Goal: Use online tool/utility: Use online tool/utility

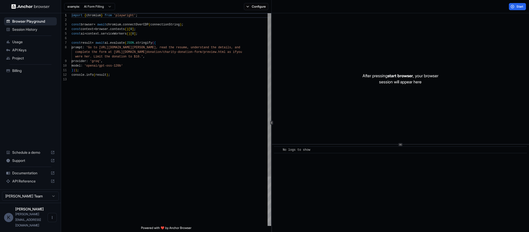
scroll to position [37, 0]
click at [273, 63] on div "13 12 10 11 9 8 7 5 6 4 3 2 1 console . info ( result ) ; model : 'openai/gpt-o…" at bounding box center [295, 122] width 468 height 219
click at [276, 6] on div "example: AI Form Filling Configure Start 13 12 10 11 9 8 5 6 7 3 4 1 2 console …" at bounding box center [295, 116] width 468 height 232
click at [354, 73] on div "After pressing start browser , your browser session will appear here" at bounding box center [400, 78] width 257 height 131
click at [348, 70] on div "After pressing start browser , your browser session will appear here" at bounding box center [400, 78] width 257 height 131
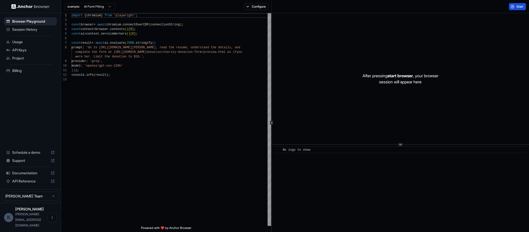
click at [512, 5] on button "Start" at bounding box center [517, 6] width 17 height 7
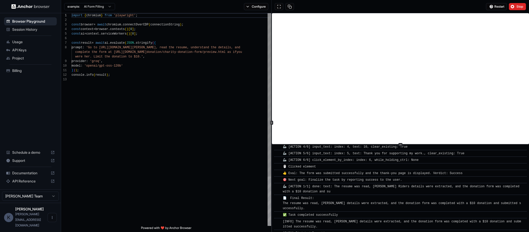
scroll to position [282, 0]
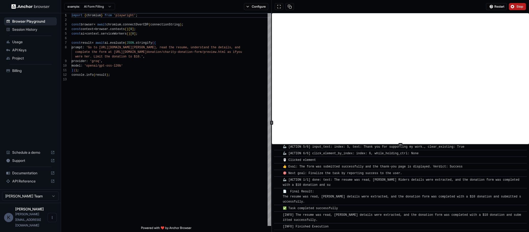
click at [519, 6] on span "Stop" at bounding box center [520, 7] width 7 height 4
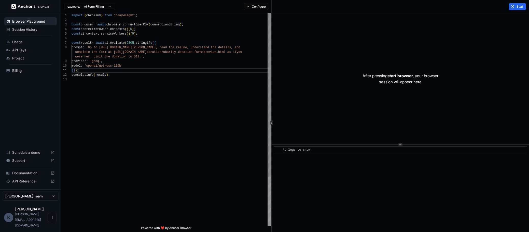
scroll to position [9, 0]
click at [126, 70] on div "} ) ) ;" at bounding box center [172, 70] width 200 height 5
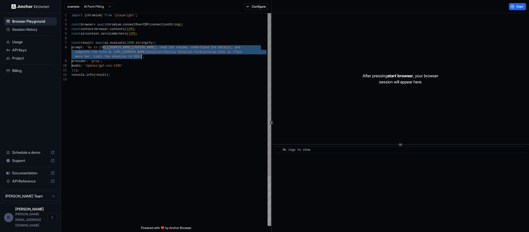
drag, startPoint x: 104, startPoint y: 47, endPoint x: 141, endPoint y: 56, distance: 38.4
click at [141, 56] on div "console . info ( result ) ; model : 'openai/gpt-oss-120b' } ) ) ; provider : 'g…" at bounding box center [172, 151] width 200 height 277
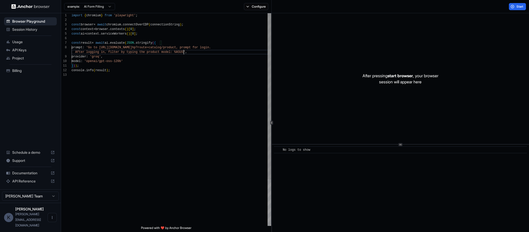
scroll to position [37, 0]
click at [514, 7] on button "Start" at bounding box center [517, 6] width 17 height 7
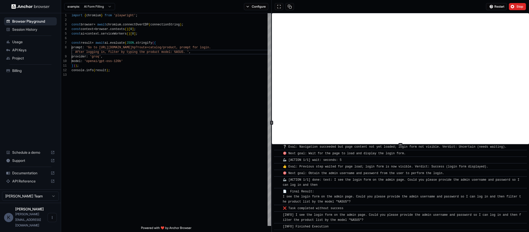
scroll to position [0, 0]
click at [331, 221] on span "[INFO] I see the login form on the admin page. Could you please provide the adm…" at bounding box center [402, 218] width 238 height 9
click at [329, 228] on span "[INFO] Finished Execution" at bounding box center [306, 227] width 46 height 4
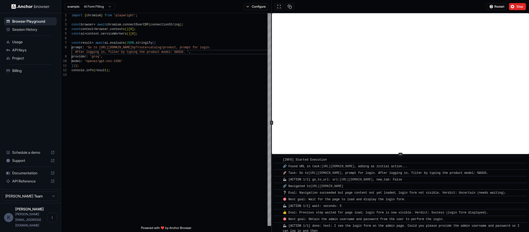
click at [404, 155] on div at bounding box center [400, 155] width 257 height 0
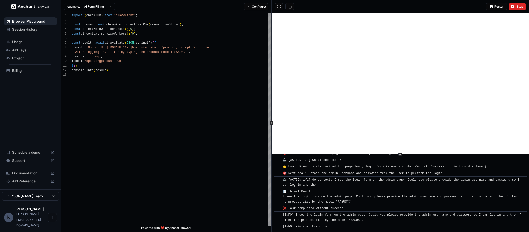
scroll to position [51, 0]
drag, startPoint x: 320, startPoint y: 226, endPoint x: 413, endPoint y: 221, distance: 93.6
click at [323, 226] on span "[INFO] Finished Execution" at bounding box center [306, 227] width 46 height 4
click at [497, 5] on span "Restart" at bounding box center [499, 7] width 10 height 4
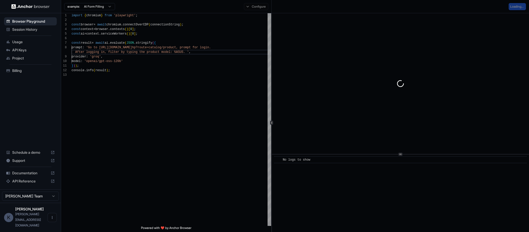
scroll to position [0, 0]
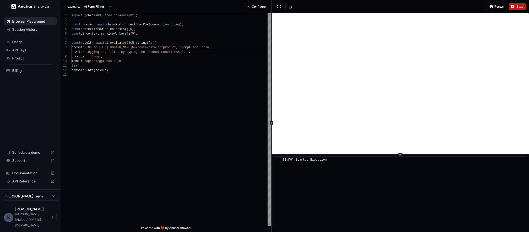
click at [517, 7] on span "Stop" at bounding box center [520, 7] width 7 height 4
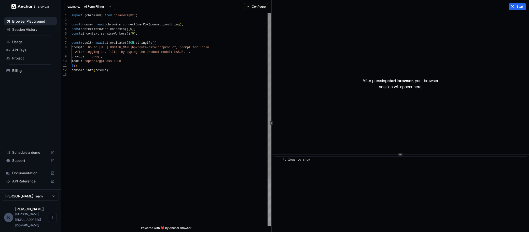
click at [211, 47] on span "hp?route=catalog/product, prompt for login." at bounding box center [171, 48] width 79 height 4
drag, startPoint x: 229, startPoint y: 48, endPoint x: 259, endPoint y: 48, distance: 29.8
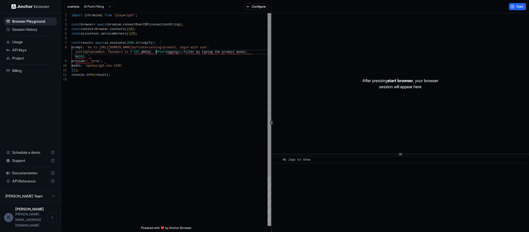
click at [192, 52] on span "go to" at bounding box center [187, 52] width 9 height 4
drag, startPoint x: 198, startPoint y: 52, endPoint x: 189, endPoint y: 52, distance: 9.4
click at [189, 52] on span "go to" at bounding box center [187, 52] width 9 height 4
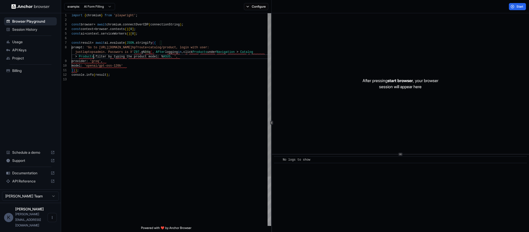
click at [94, 56] on span "." at bounding box center [94, 57] width 2 height 4
click at [520, 6] on span "Start" at bounding box center [520, 7] width 7 height 4
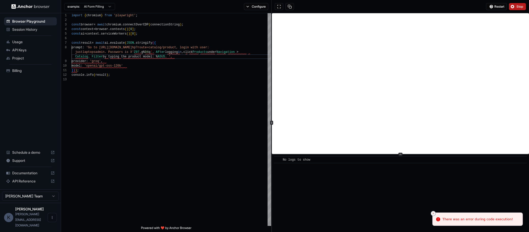
click at [433, 214] on icon "Close toast" at bounding box center [433, 213] width 3 height 3
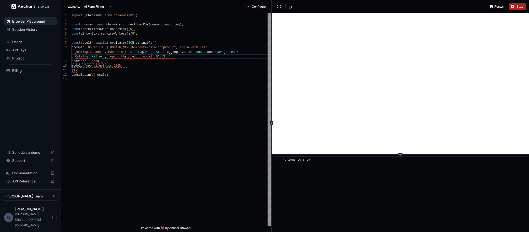
click at [515, 10] on button "Stop" at bounding box center [517, 6] width 17 height 7
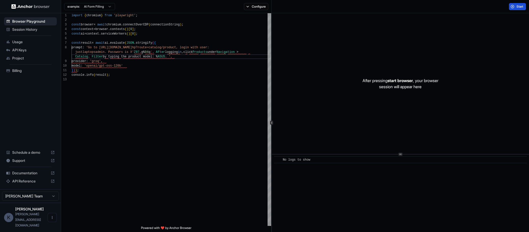
click at [519, 8] on span "Start" at bounding box center [520, 7] width 7 height 4
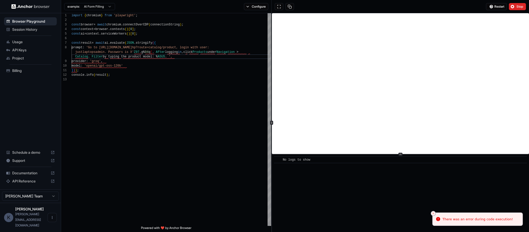
click at [515, 6] on button "Stop" at bounding box center [517, 6] width 17 height 7
click at [231, 59] on div "Catalog . Filter by typing the product model : % ASUS . '," at bounding box center [172, 56] width 200 height 5
click at [238, 52] on span ">" at bounding box center [238, 52] width 2 height 4
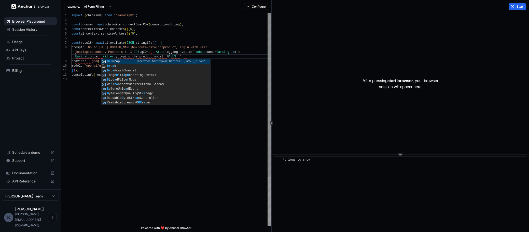
scroll to position [18, 0]
click at [222, 135] on div "model : 'openai/gpt-oss-120b' } ) ) ; provider : 'groq' , prompt : 'Go to https…" at bounding box center [172, 151] width 200 height 277
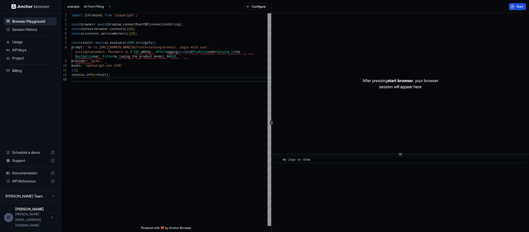
click at [514, 6] on button "Start" at bounding box center [517, 6] width 17 height 7
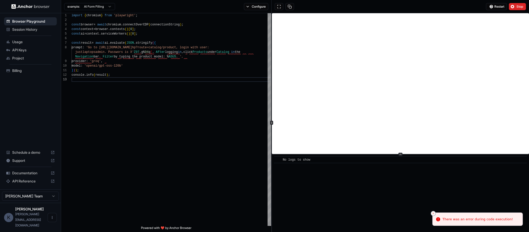
click at [435, 213] on icon "Close toast" at bounding box center [433, 213] width 3 height 3
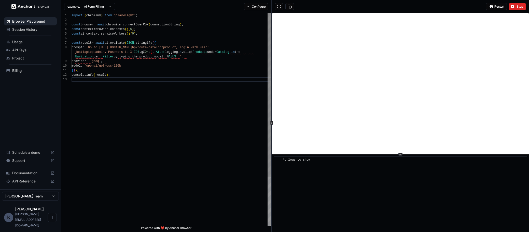
click at [202, 64] on div "model : 'openai/gpt-oss-120b'" at bounding box center [172, 66] width 200 height 5
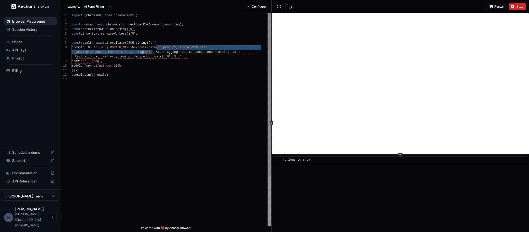
scroll to position [32, 0]
drag, startPoint x: 153, startPoint y: 52, endPoint x: 229, endPoint y: 47, distance: 76.5
click at [229, 47] on div "model : 'openai/gpt-oss-120b' } ) ) ; provider : 'groq' , prompt : 'Go to https…" at bounding box center [172, 151] width 200 height 277
click at [118, 53] on span "justlaptopsadmin. Passwors is X'" at bounding box center [104, 52] width 59 height 4
click at [122, 52] on span "justlaptopsadmin. Passwors is X'" at bounding box center [104, 52] width 59 height 4
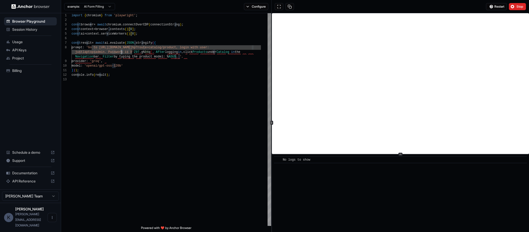
click at [121, 51] on span "justlaptopsadmin. Passwors is X'" at bounding box center [104, 52] width 59 height 4
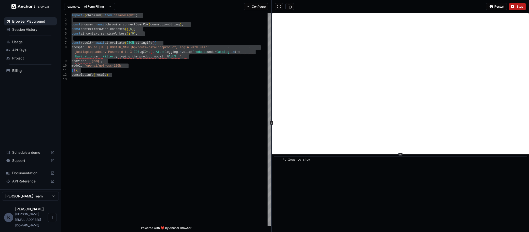
click at [519, 7] on span "Stop" at bounding box center [520, 7] width 7 height 4
click at [520, 7] on div "Restart Stop" at bounding box center [506, 6] width 40 height 7
click at [501, 7] on div "Restart Stop" at bounding box center [506, 6] width 40 height 7
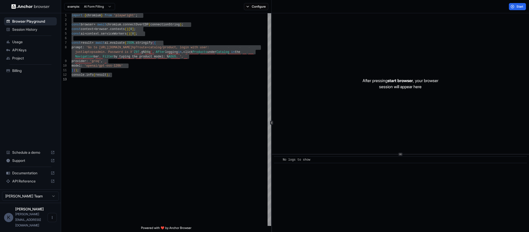
click at [500, 8] on div "Start" at bounding box center [400, 6] width 257 height 13
click at [515, 8] on button "Start" at bounding box center [517, 6] width 17 height 7
click at [187, 89] on div "model : 'openai/gpt-oss-120b' } ) ) ; provider : 'groq' , prompt : 'Go to https…" at bounding box center [172, 151] width 200 height 277
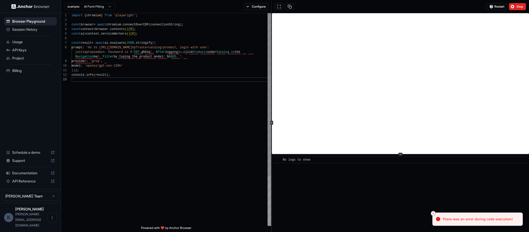
click at [210, 63] on div "provider : 'groq' ," at bounding box center [172, 61] width 200 height 5
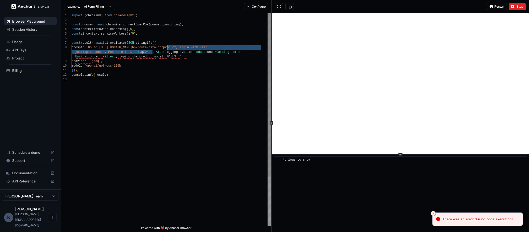
scroll to position [32, 0]
drag, startPoint x: 153, startPoint y: 51, endPoint x: 226, endPoint y: 48, distance: 73.1
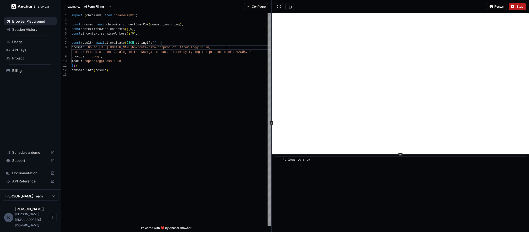
click at [519, 7] on span "Stop" at bounding box center [520, 7] width 7 height 4
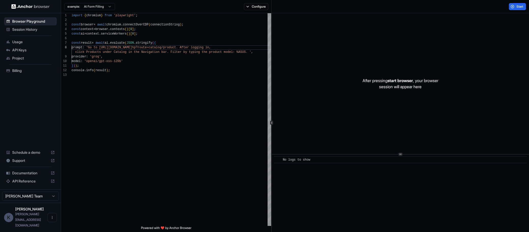
click at [516, 7] on button "Start" at bounding box center [517, 6] width 17 height 7
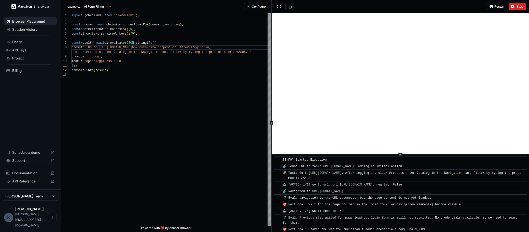
scroll to position [9, 0]
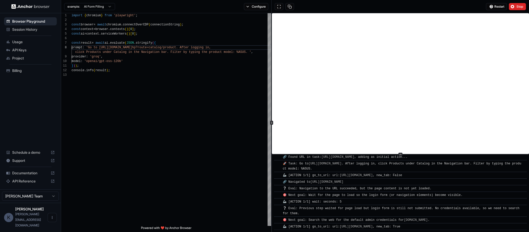
click at [518, 8] on span "Stop" at bounding box center [520, 7] width 7 height 4
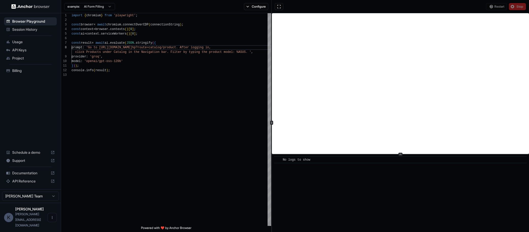
scroll to position [0, 0]
click at [211, 47] on span "hp?route=catalog/product. After logging in," at bounding box center [171, 48] width 79 height 4
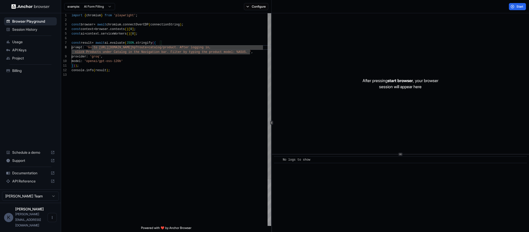
click at [211, 48] on span "hp?route=catalog/product. After logging in," at bounding box center [171, 48] width 79 height 4
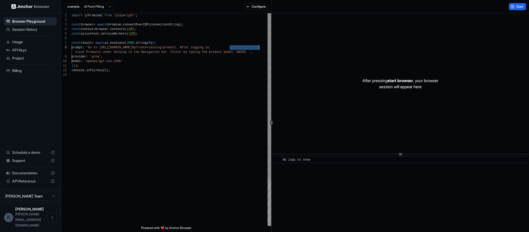
drag, startPoint x: 230, startPoint y: 47, endPoint x: 259, endPoint y: 47, distance: 28.8
click at [211, 47] on span "hp?route=catalog/product. After logging in," at bounding box center [171, 48] width 79 height 4
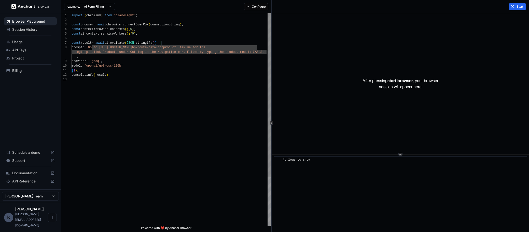
click at [155, 78] on div at bounding box center [172, 79] width 200 height 5
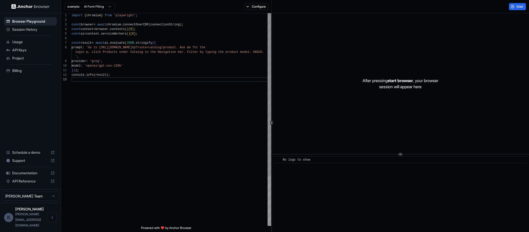
click at [196, 106] on div "console . info ( result ) ; } ) ) ; model : 'openai/gpt-oss-120b' ' , provider …" at bounding box center [172, 151] width 200 height 277
click at [348, 84] on div "After pressing start browser , your browser session will appear here" at bounding box center [400, 83] width 257 height 141
type textarea "**********"
click at [205, 47] on span "hp?route=catalog/product. Ask me for the" at bounding box center [168, 48] width 73 height 4
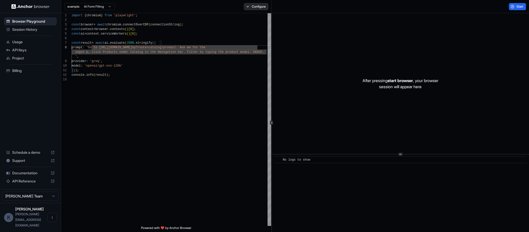
click at [257, 7] on button "Configure" at bounding box center [256, 6] width 25 height 7
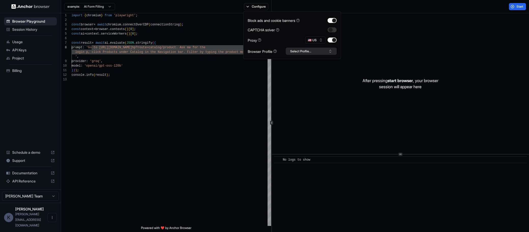
click at [304, 50] on button "Select Profile..." at bounding box center [311, 51] width 51 height 7
click at [317, 71] on div "No profiles found." at bounding box center [311, 69] width 50 height 7
click at [322, 61] on input "text" at bounding box center [314, 60] width 38 height 9
type input "*"
type input "**********"
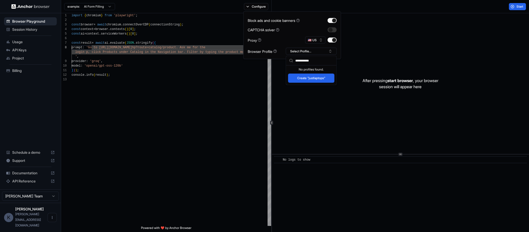
click at [318, 79] on button "Create "justlaptops"" at bounding box center [311, 78] width 46 height 9
click at [45, 21] on span "Browser Playground" at bounding box center [33, 21] width 43 height 5
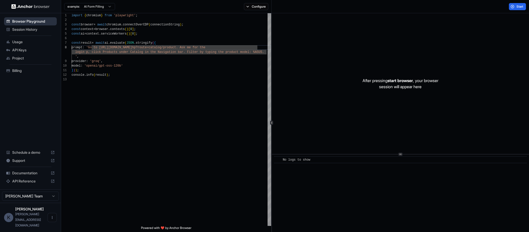
click at [45, 21] on span "Browser Playground" at bounding box center [33, 21] width 43 height 5
click at [252, 7] on button "Configure" at bounding box center [256, 6] width 25 height 7
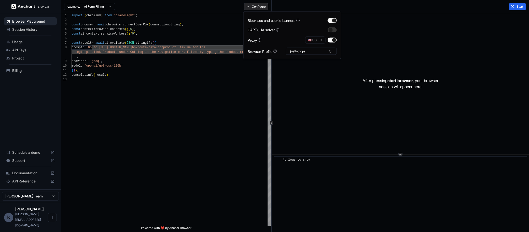
click at [253, 7] on button "Configure" at bounding box center [256, 6] width 25 height 7
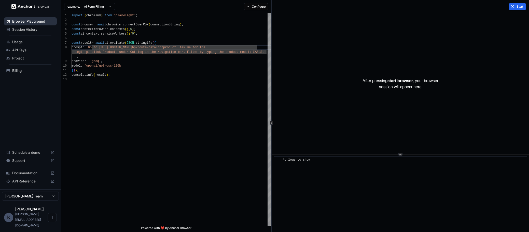
click at [20, 22] on span "Browser Playground" at bounding box center [33, 21] width 43 height 5
click at [101, 8] on html "Browser Playground Session History Usage API Keys Project Billing Schedule a de…" at bounding box center [264, 116] width 529 height 232
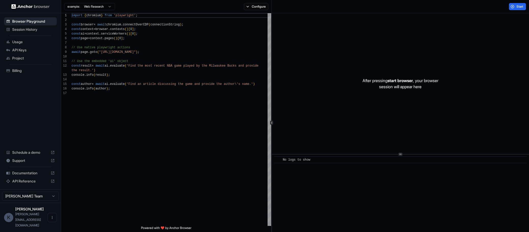
scroll to position [46, 0]
click at [95, 9] on html "Browser Playground Session History Usage API Keys Project Billing Schedule a de…" at bounding box center [264, 116] width 529 height 232
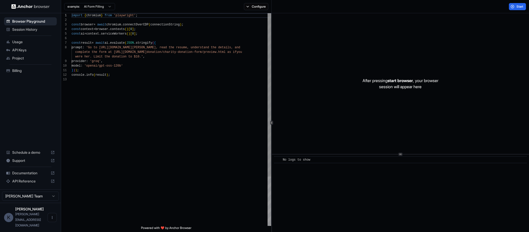
scroll to position [37, 0]
click at [98, 7] on html "Browser Playground Session History Usage API Keys Project Billing Schedule a de…" at bounding box center [264, 116] width 529 height 232
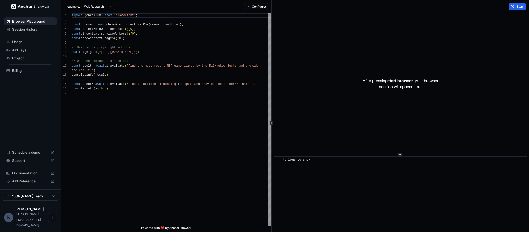
click at [97, 9] on html "Browser Playground Session History Usage API Keys Project Billing Schedule a de…" at bounding box center [264, 116] width 529 height 232
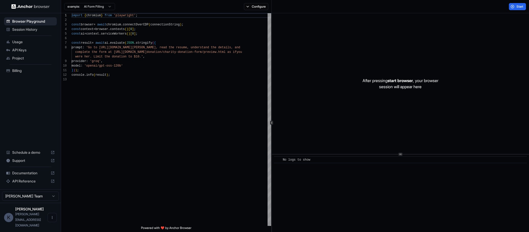
click at [108, 8] on html "Browser Playground Session History Usage API Keys Project Billing Schedule a de…" at bounding box center [264, 116] width 529 height 232
type textarea "**********"
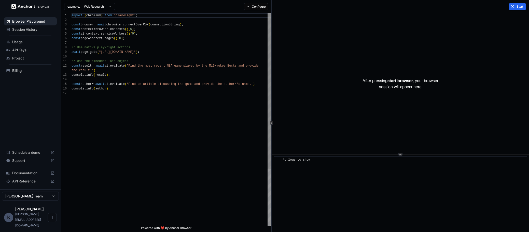
scroll to position [46, 0]
click at [94, 7] on html "Browser Playground Session History Usage API Keys Project Billing Schedule a de…" at bounding box center [264, 116] width 529 height 232
click at [41, 30] on html "Browser Playground Session History Usage API Keys Project Billing Schedule a de…" at bounding box center [264, 116] width 529 height 232
click at [41, 30] on span "Session History" at bounding box center [33, 29] width 43 height 5
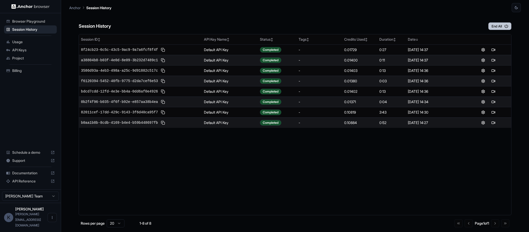
click at [497, 25] on button "End All" at bounding box center [499, 26] width 23 height 8
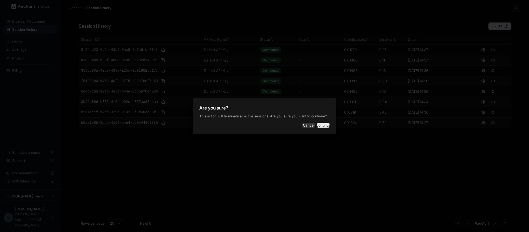
click at [317, 126] on button "Continue" at bounding box center [323, 125] width 13 height 5
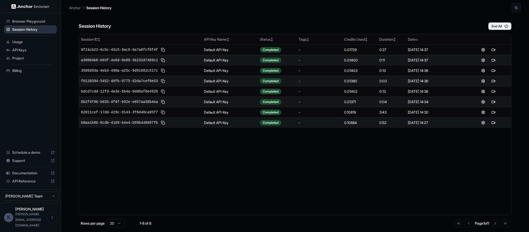
click at [48, 32] on span "Session History" at bounding box center [33, 29] width 43 height 5
click at [31, 43] on span "Usage" at bounding box center [33, 41] width 43 height 5
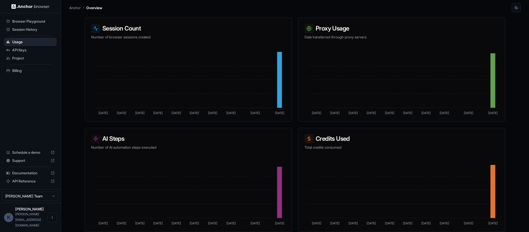
scroll to position [78, 0]
click at [34, 51] on span "API Keys" at bounding box center [33, 50] width 43 height 5
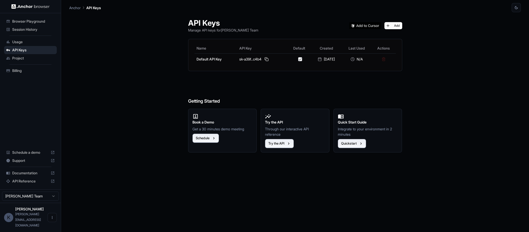
click at [34, 60] on span "Project" at bounding box center [33, 58] width 43 height 5
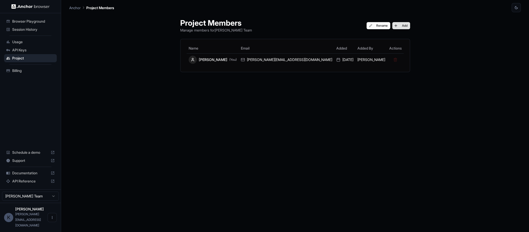
click at [392, 26] on button "Add" at bounding box center [401, 25] width 18 height 7
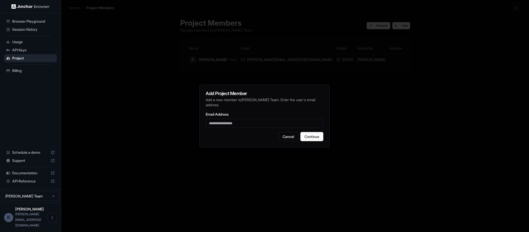
click at [314, 73] on div at bounding box center [264, 116] width 529 height 232
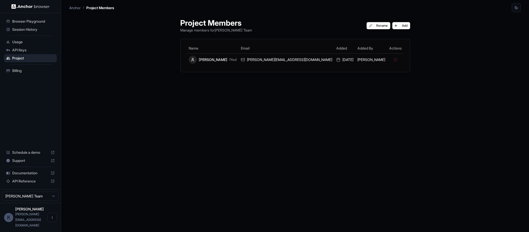
click at [37, 21] on span "Browser Playground" at bounding box center [33, 21] width 43 height 5
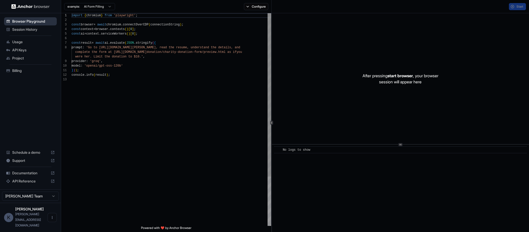
scroll to position [37, 0]
click at [45, 210] on html "Browser Playground Session History Usage API Keys Project Billing Schedule a de…" at bounding box center [264, 116] width 529 height 232
click at [51, 220] on icon "Open menu" at bounding box center [52, 218] width 4 height 4
click at [44, 209] on div at bounding box center [264, 116] width 529 height 232
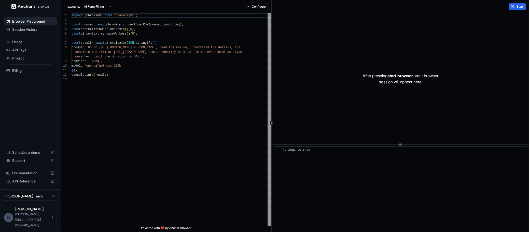
click at [54, 208] on html "Browser Playground Session History Usage API Keys Project Billing Schedule a de…" at bounding box center [264, 116] width 529 height 232
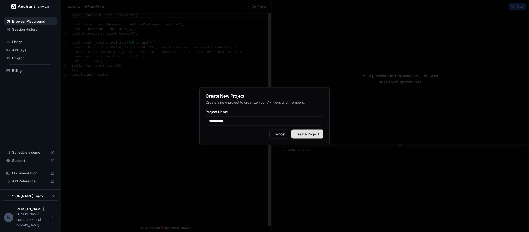
type input "**********"
click at [299, 135] on button "Create Project" at bounding box center [308, 134] width 32 height 9
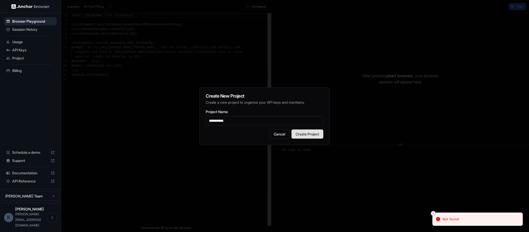
click at [299, 134] on button "Create Project" at bounding box center [308, 134] width 32 height 9
click at [280, 135] on button "Cancel" at bounding box center [279, 134] width 20 height 9
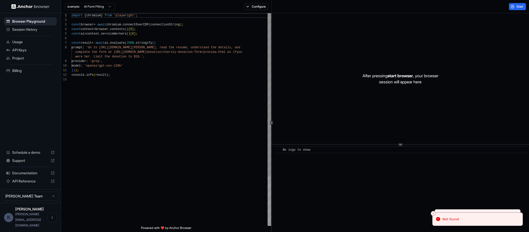
type textarea "**********"
click at [117, 108] on div "import { chromium } from 'playwright' ; const browser = await chromium . connec…" at bounding box center [172, 151] width 200 height 277
click at [258, 8] on button "Configure" at bounding box center [256, 6] width 25 height 7
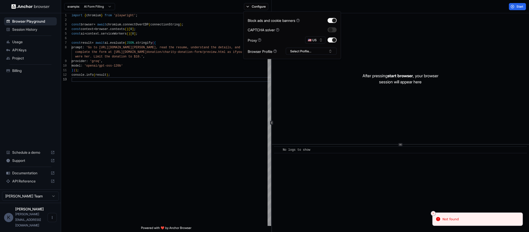
click at [30, 103] on div "Browser Playground Session History Usage API Keys Project Billing Schedule a de…" at bounding box center [30, 101] width 61 height 177
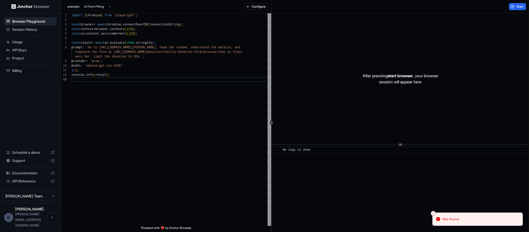
click at [26, 52] on span "API Keys" at bounding box center [33, 50] width 43 height 5
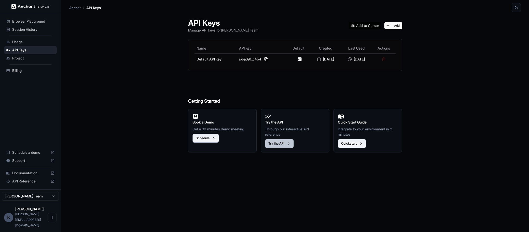
click at [281, 144] on button "Try the API" at bounding box center [279, 143] width 29 height 9
click at [30, 20] on span "Browser Playground" at bounding box center [33, 21] width 43 height 5
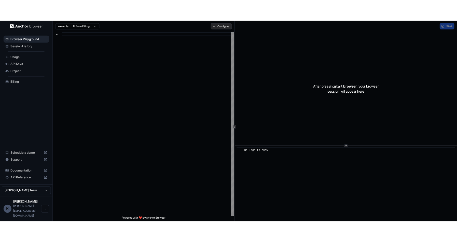
scroll to position [37, 0]
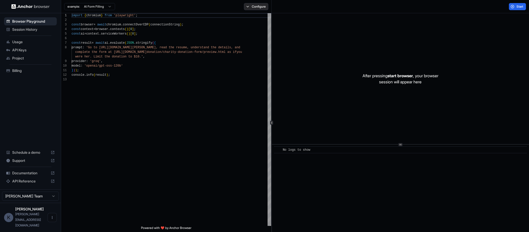
click at [253, 6] on button "Configure" at bounding box center [256, 6] width 25 height 7
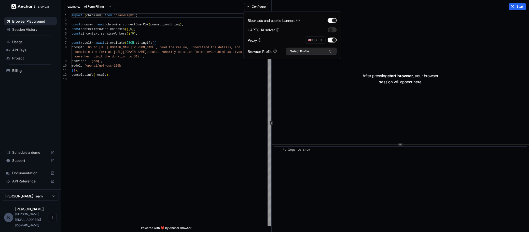
click at [309, 50] on button "Select Profile..." at bounding box center [311, 51] width 51 height 7
click at [303, 69] on div "justlaptops" at bounding box center [311, 70] width 48 height 7
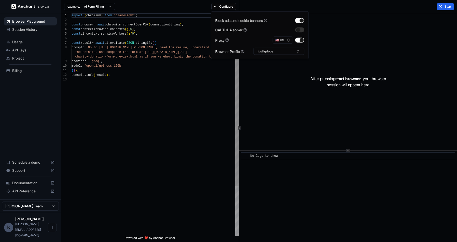
click at [129, 47] on span "'Go to [URL][DOMAIN_NAME][PERSON_NAME], re" at bounding box center [124, 48] width 77 height 4
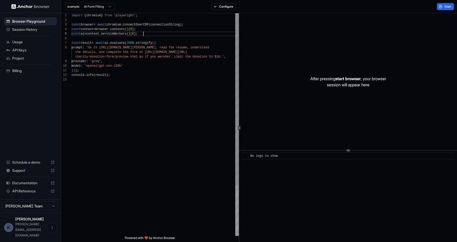
scroll to position [18, 0]
click at [148, 34] on div "const ai = context . serviceWorkers ( ) [ 0 ] ;" at bounding box center [155, 34] width 167 height 5
click at [150, 34] on div "const ai = context . serviceWorkers ( ) [ 0 ] ;" at bounding box center [155, 34] width 167 height 5
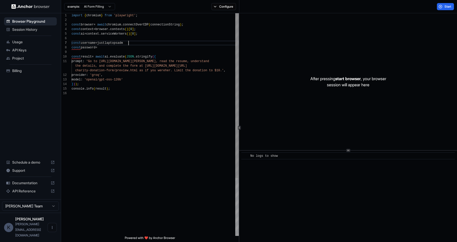
scroll to position [27, 0]
click at [140, 47] on div "const password =" at bounding box center [155, 47] width 167 height 5
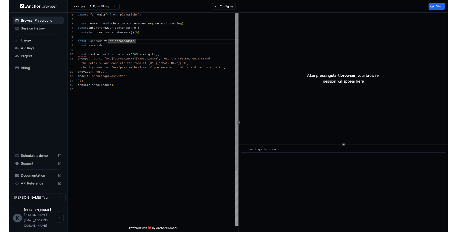
scroll to position [32, 0]
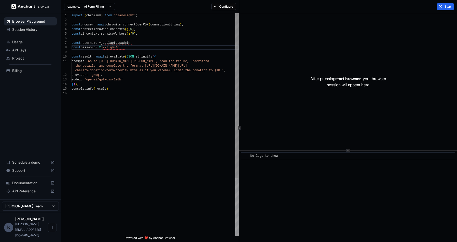
click at [101, 48] on span "X" at bounding box center [100, 48] width 2 height 4
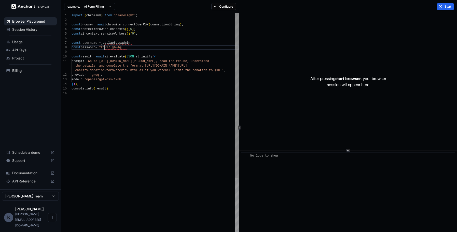
click at [140, 46] on div "const password = "X'Z97.g%04q[" at bounding box center [155, 47] width 167 height 5
click at [162, 109] on div "import { chromium } from 'playwright' ; const browser = await chromium . connec…" at bounding box center [155, 163] width 167 height 301
drag, startPoint x: 103, startPoint y: 61, endPoint x: 175, endPoint y: 60, distance: 72.1
click at [163, 60] on span "'Go to [URL][DOMAIN_NAME][PERSON_NAME], re" at bounding box center [124, 62] width 77 height 4
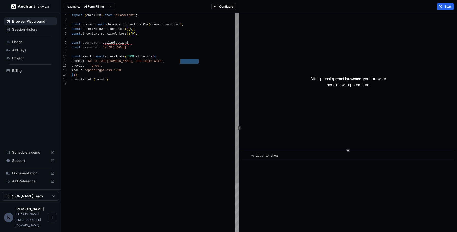
drag, startPoint x: 199, startPoint y: 61, endPoint x: 180, endPoint y: 61, distance: 18.8
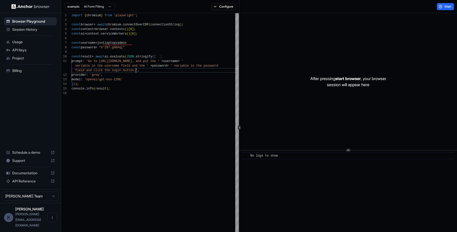
scroll to position [9, 0]
click at [451, 5] on span "Start" at bounding box center [448, 7] width 7 height 4
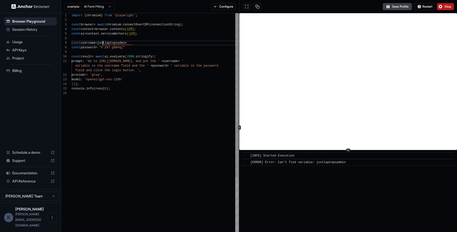
click at [103, 43] on span "justlaptopsadmin" at bounding box center [111, 43] width 29 height 4
click at [144, 44] on div "const username = "justlaptopsadmin" at bounding box center [155, 43] width 167 height 5
click at [425, 6] on span "Restart" at bounding box center [427, 7] width 10 height 4
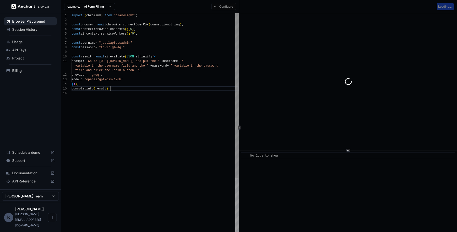
click at [163, 89] on div "console . info ( result ) ;" at bounding box center [155, 89] width 167 height 5
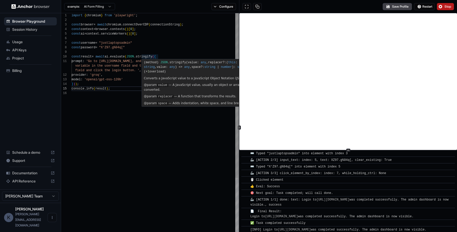
scroll to position [101, 0]
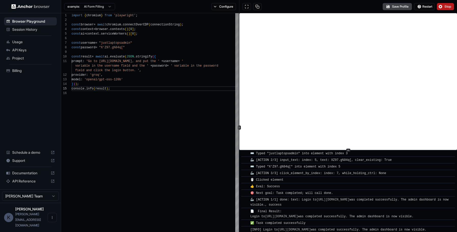
click at [138, 70] on span "field and click the login button. '" at bounding box center [107, 71] width 64 height 4
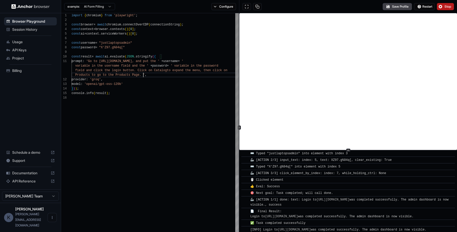
scroll to position [14, 0]
click at [425, 7] on span "Restart" at bounding box center [427, 7] width 10 height 4
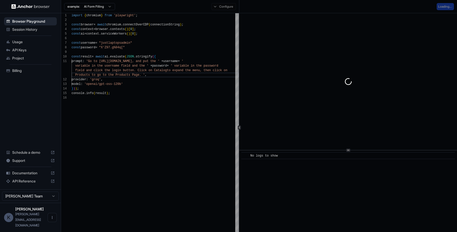
scroll to position [0, 0]
click at [157, 95] on div "console . info ( result ) ;" at bounding box center [155, 93] width 167 height 5
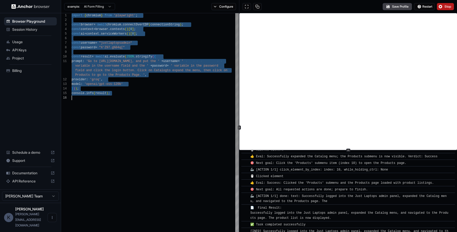
scroll to position [148, 0]
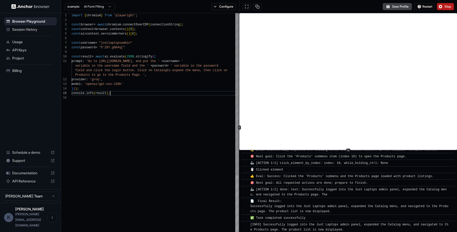
click at [159, 92] on div "console . info ( result ) ;" at bounding box center [155, 93] width 167 height 5
click at [162, 124] on div "import { chromium } from 'playwright' ; const browser = await chromium . connec…" at bounding box center [155, 165] width 167 height 305
click at [446, 6] on span "Stop" at bounding box center [448, 7] width 7 height 4
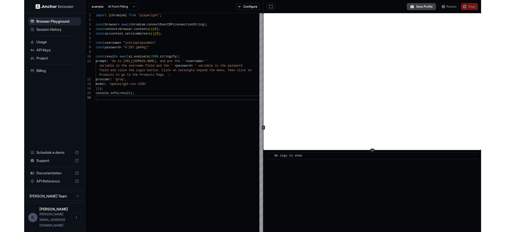
scroll to position [0, 0]
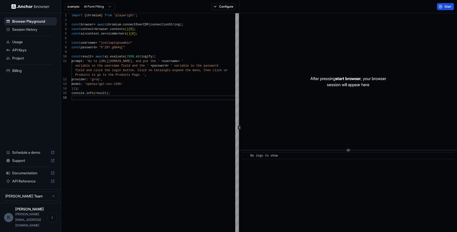
click at [447, 7] on span "Start" at bounding box center [448, 7] width 7 height 4
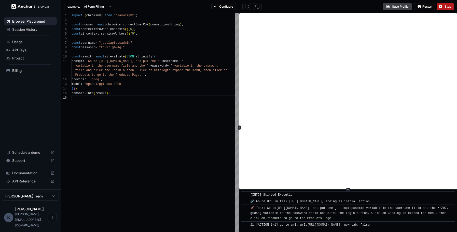
click at [349, 191] on icon at bounding box center [348, 190] width 3 height 3
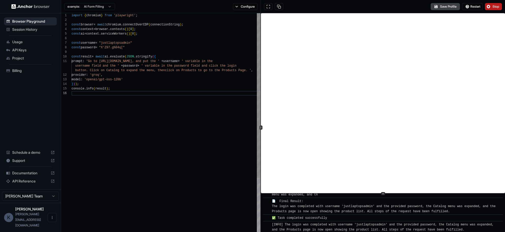
scroll to position [9, 0]
click at [90, 71] on span "button. Click on Catalog to expand the menu, then" at bounding box center [120, 71] width 90 height 4
click at [170, 123] on div "import { chromium } from 'playwright' ; const browser = await chromium . connec…" at bounding box center [166, 165] width 189 height 305
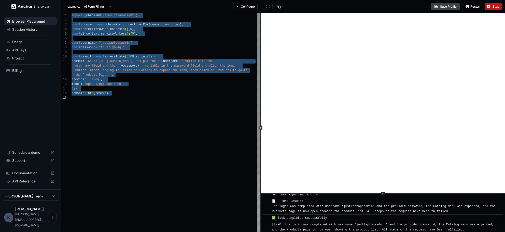
type textarea "**********"
click at [163, 81] on div "provider : 'groq' ," at bounding box center [166, 79] width 189 height 5
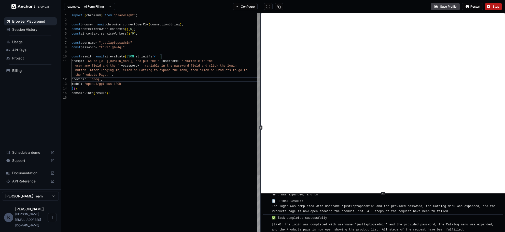
click at [138, 117] on div "import { chromium } from 'playwright' ; const browser = await chromium . connec…" at bounding box center [166, 165] width 189 height 305
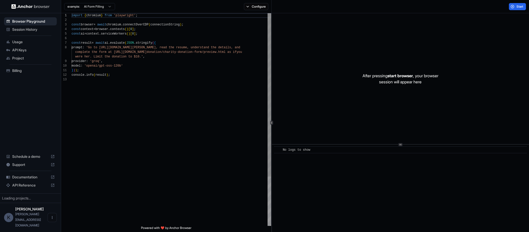
scroll to position [37, 0]
click at [103, 6] on html "Browser Playground Session History Usage API Keys Project Billing Schedule a de…" at bounding box center [264, 116] width 529 height 232
click at [150, 6] on html "Browser Playground Session History Usage API Keys Project Billing Schedule a de…" at bounding box center [264, 116] width 529 height 232
click at [260, 7] on button "Configure" at bounding box center [256, 6] width 25 height 7
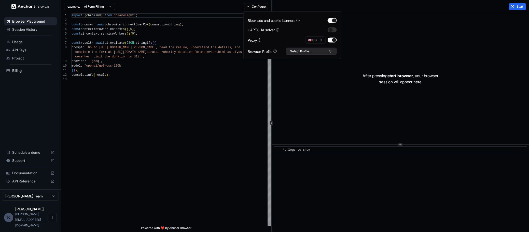
click at [315, 52] on button "Select Profile..." at bounding box center [311, 51] width 51 height 7
click at [315, 51] on button "Select Profile..." at bounding box center [311, 51] width 51 height 7
click at [315, 41] on button "🇺🇸 US" at bounding box center [315, 40] width 20 height 7
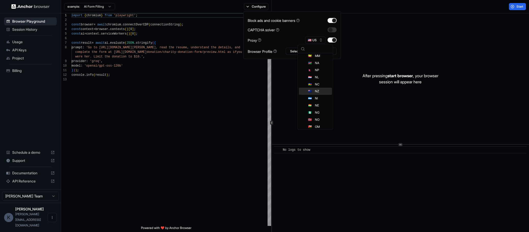
click at [317, 92] on span "NZ" at bounding box center [317, 92] width 4 height 4
click at [295, 39] on div "Proxy 🇳🇿 NZ" at bounding box center [292, 40] width 89 height 7
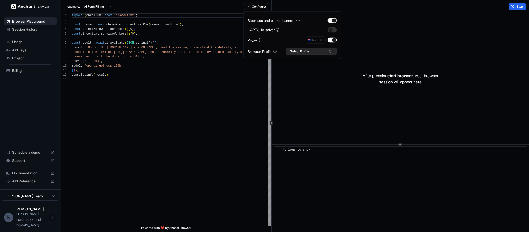
click at [300, 50] on button "Select Profile..." at bounding box center [311, 51] width 51 height 7
click at [293, 40] on div "Proxy 🇳🇿 NZ" at bounding box center [292, 40] width 89 height 7
click at [301, 52] on button "Select Profile..." at bounding box center [311, 51] width 51 height 7
click at [301, 70] on div "justlaptops" at bounding box center [311, 70] width 48 height 7
click at [295, 44] on div "Block ads and cookie banners CAPTCHA solver Proxy 🇳🇿 NZ Browser Profile justlap…" at bounding box center [292, 35] width 89 height 39
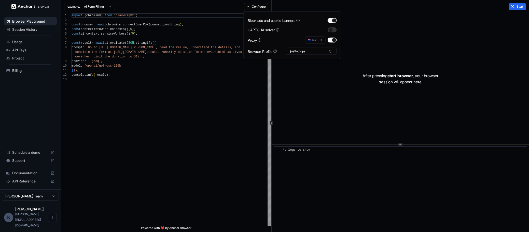
click at [343, 71] on div "After pressing start browser , your browser session will appear here" at bounding box center [400, 78] width 257 height 131
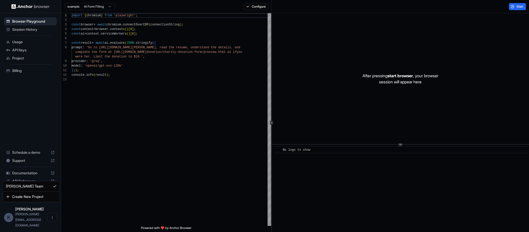
click at [41, 206] on html "Browser Playground Session History Usage API Keys Project Billing Schedule a de…" at bounding box center [264, 116] width 529 height 232
click at [42, 208] on html "Browser Playground Session History Usage API Keys Project Billing Schedule a de…" at bounding box center [264, 116] width 529 height 232
click at [27, 51] on span "API Keys" at bounding box center [33, 50] width 43 height 5
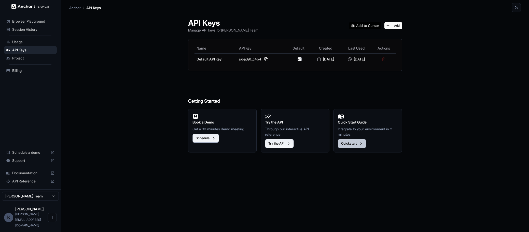
click at [353, 143] on button "Quickstart" at bounding box center [352, 143] width 28 height 9
click at [281, 146] on button "Try the API" at bounding box center [279, 143] width 29 height 9
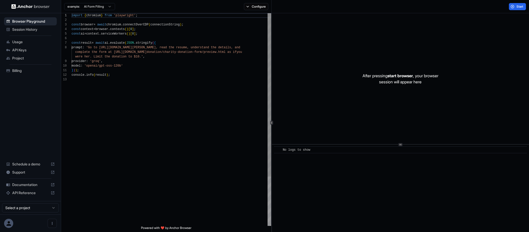
scroll to position [37, 0]
